Goal: Use online tool/utility: Use online tool/utility

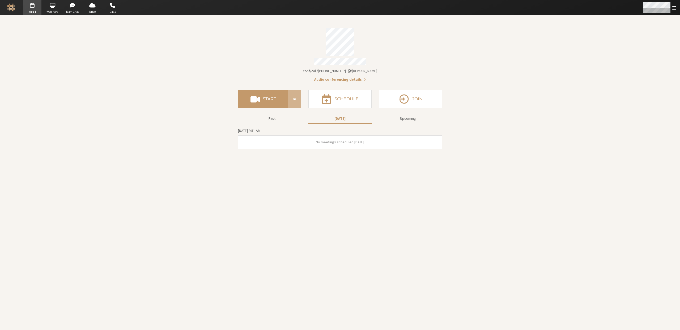
click at [674, 6] on span "Open menu" at bounding box center [674, 7] width 4 height 5
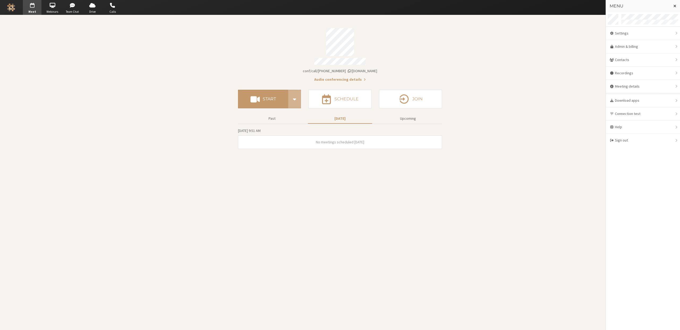
click at [555, 87] on section "Meeting link [DOMAIN_NAME]/conf/call/7403288 Audio conferencing details Start S…" at bounding box center [340, 172] width 680 height 315
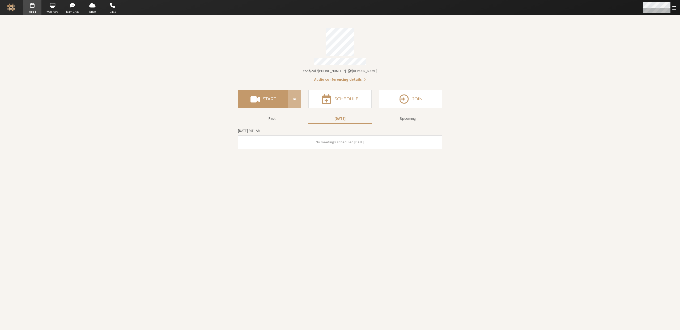
click at [677, 10] on div "Open menu" at bounding box center [659, 7] width 42 height 15
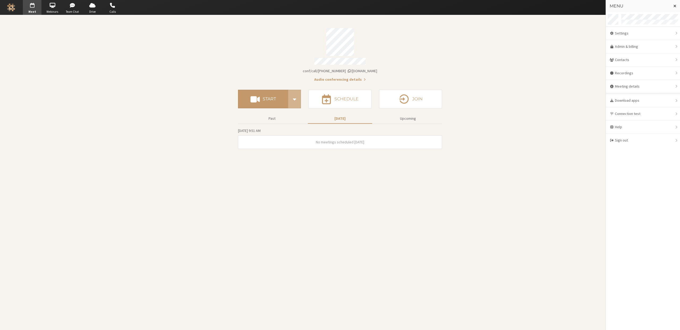
drag, startPoint x: 530, startPoint y: 54, endPoint x: 431, endPoint y: 28, distance: 101.8
click at [529, 54] on section "Meeting link [DOMAIN_NAME]/conf/call/7403288 Audio conferencing details Start S…" at bounding box center [340, 172] width 680 height 315
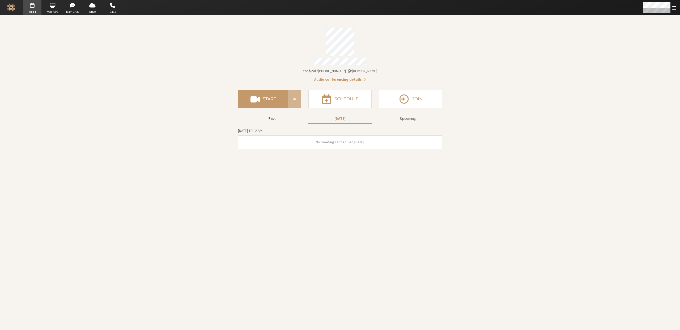
drag, startPoint x: 271, startPoint y: 114, endPoint x: 225, endPoint y: 65, distance: 67.3
click at [271, 114] on button "Past" at bounding box center [272, 118] width 64 height 9
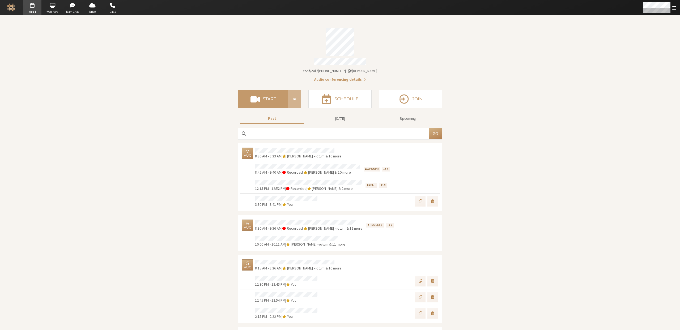
click at [29, 8] on span "button" at bounding box center [32, 5] width 19 height 8
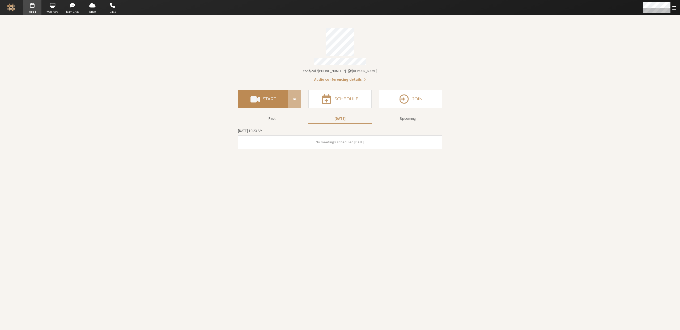
click at [255, 95] on span at bounding box center [254, 99] width 9 height 10
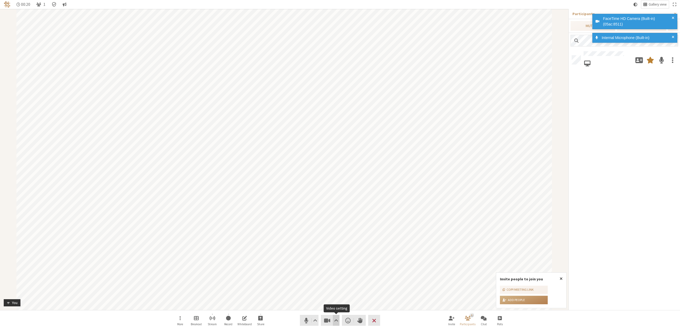
click at [336, 320] on span "Video setting" at bounding box center [336, 320] width 4 height 7
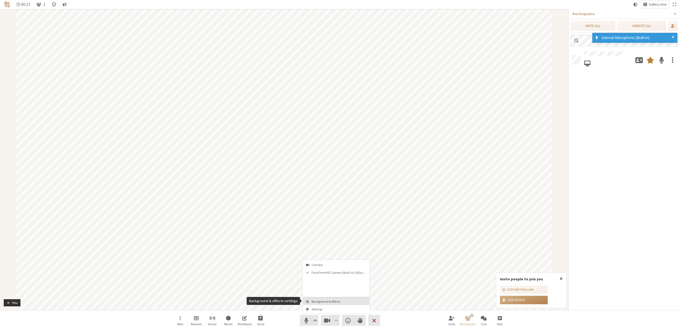
click at [333, 300] on span "Background & effects" at bounding box center [340, 301] width 56 height 3
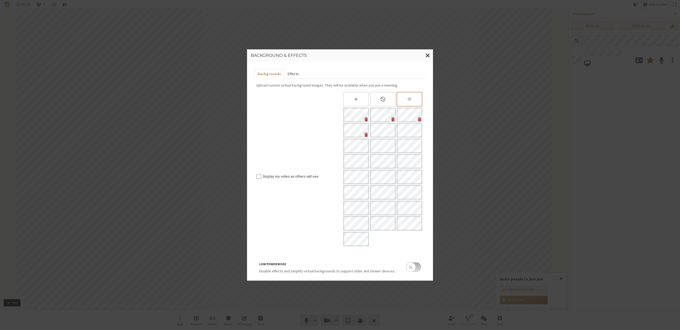
click at [289, 75] on button "Effects" at bounding box center [293, 74] width 18 height 10
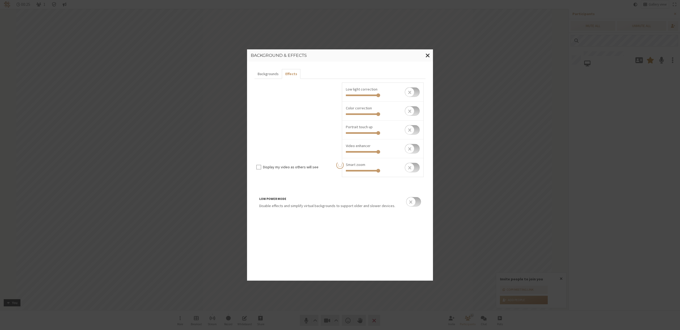
type input "0.25"
type input "0.5"
type input "0.25"
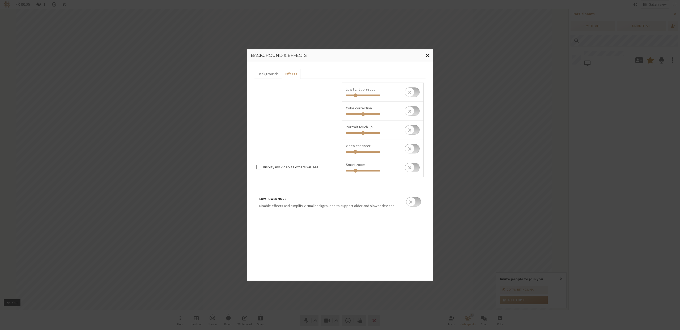
click at [427, 57] on span "Close modal" at bounding box center [427, 55] width 5 height 7
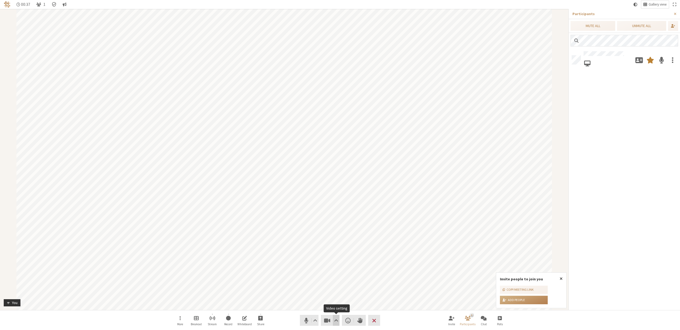
click at [336, 319] on span "Video setting" at bounding box center [336, 320] width 4 height 7
click at [334, 302] on span "Background & effects" at bounding box center [340, 301] width 56 height 3
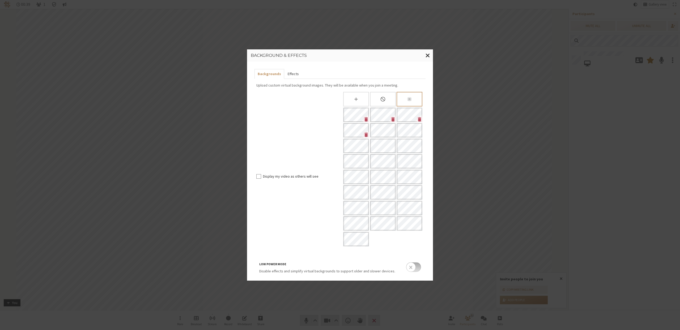
click at [294, 74] on button "Effects" at bounding box center [293, 74] width 18 height 10
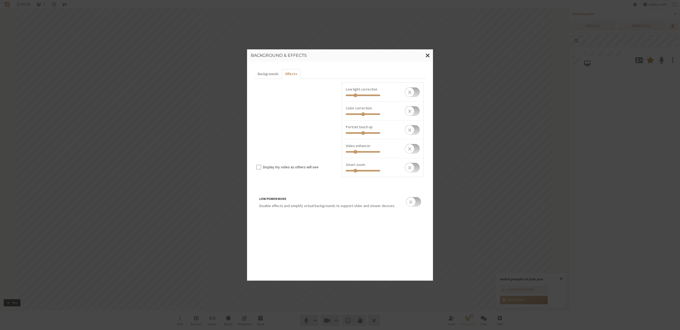
click at [417, 130] on input "checkbox" at bounding box center [412, 130] width 15 height 10
click at [415, 130] on input "checkbox" at bounding box center [412, 130] width 15 height 10
checkbox input "false"
click at [410, 129] on input "checkbox" at bounding box center [412, 130] width 15 height 10
click at [271, 73] on button "Backgrounds" at bounding box center [267, 74] width 27 height 10
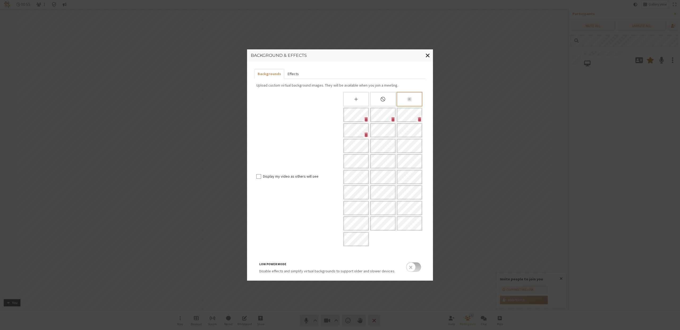
click at [293, 75] on button "Effects" at bounding box center [293, 74] width 18 height 10
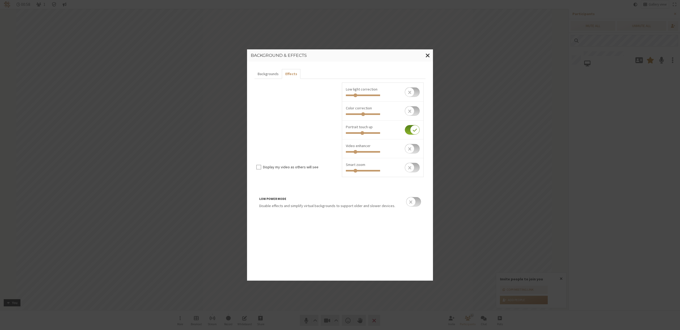
click at [362, 133] on input "Invite people to join you" at bounding box center [363, 133] width 34 height 2
click at [363, 133] on input "Invite people to join you" at bounding box center [363, 133] width 34 height 2
drag, startPoint x: 363, startPoint y: 134, endPoint x: 380, endPoint y: 134, distance: 16.8
type input "1"
click at [379, 134] on input "Invite people to join you" at bounding box center [363, 133] width 34 height 2
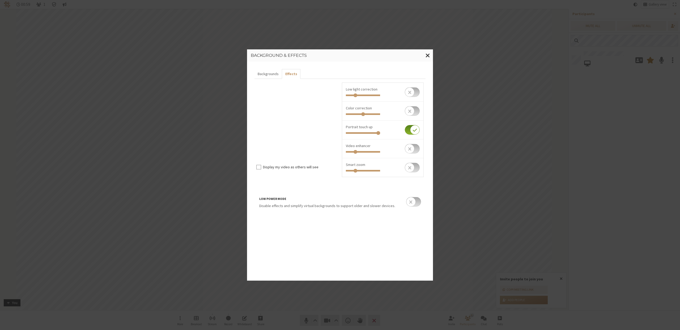
click at [380, 134] on input "Invite people to join you" at bounding box center [363, 133] width 34 height 2
click at [413, 150] on input "checkbox" at bounding box center [412, 149] width 15 height 10
checkbox input "true"
click at [355, 152] on input "Invite people to join you" at bounding box center [363, 152] width 34 height 2
drag, startPoint x: 355, startPoint y: 152, endPoint x: 385, endPoint y: 151, distance: 30.0
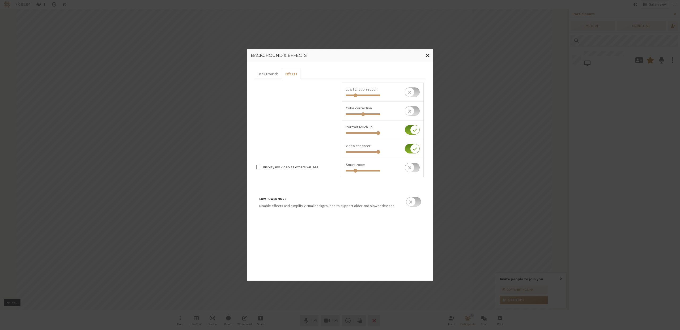
type input "1"
click at [380, 151] on input "Invite people to join you" at bounding box center [363, 152] width 34 height 2
click at [427, 55] on span "Close modal" at bounding box center [427, 55] width 5 height 7
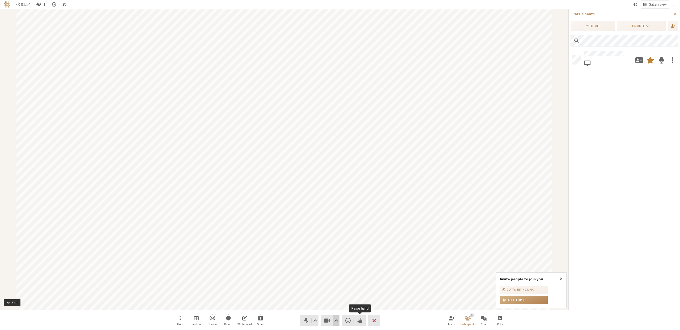
click at [336, 319] on span "Video setting" at bounding box center [336, 320] width 4 height 7
